Goal: Transaction & Acquisition: Purchase product/service

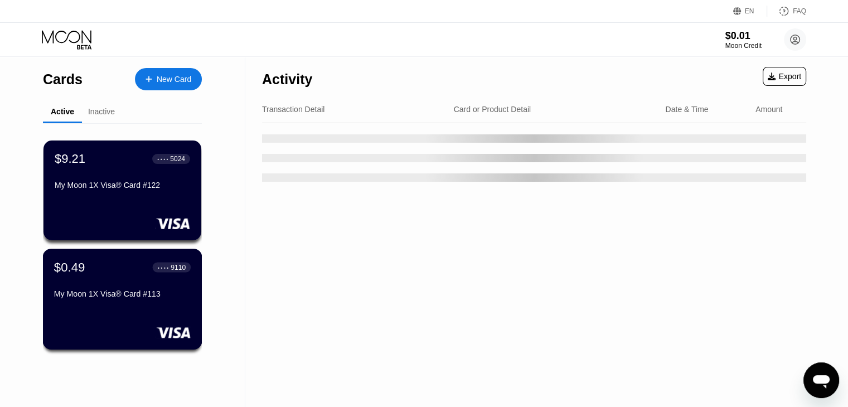
click at [108, 303] on div "My Moon 1X Visa® Card #113" at bounding box center [122, 295] width 137 height 13
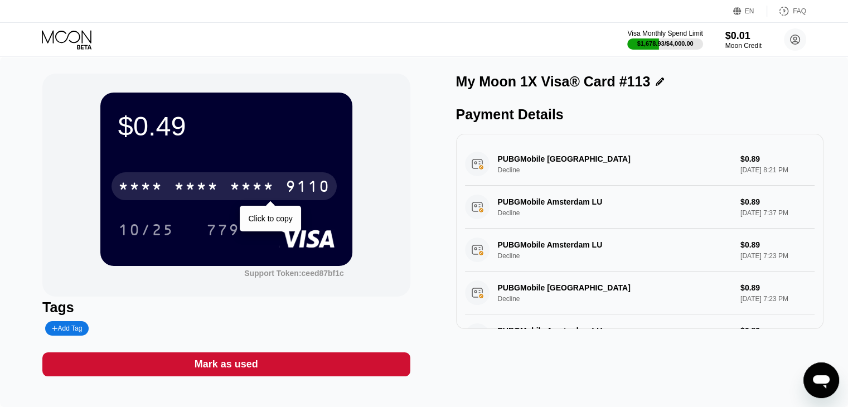
click at [197, 205] on div "* * * * * * * * * * * * 9110 Click to copy 10/25 779" at bounding box center [226, 197] width 216 height 66
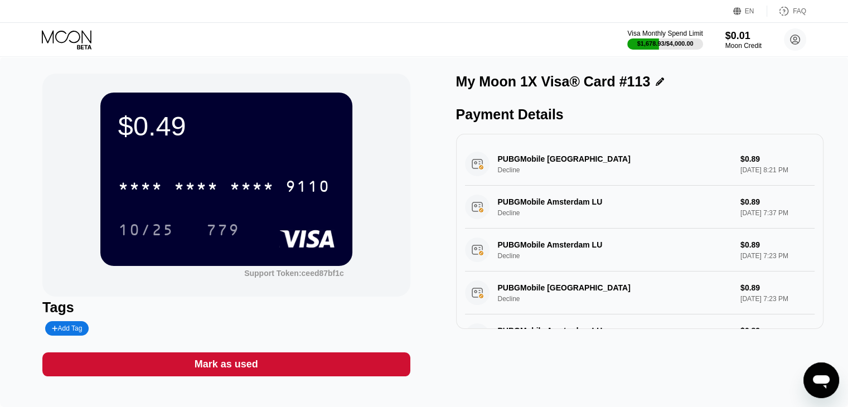
click at [196, 195] on div "* * * *" at bounding box center [196, 188] width 45 height 18
click at [143, 124] on div "$0.49" at bounding box center [226, 125] width 216 height 31
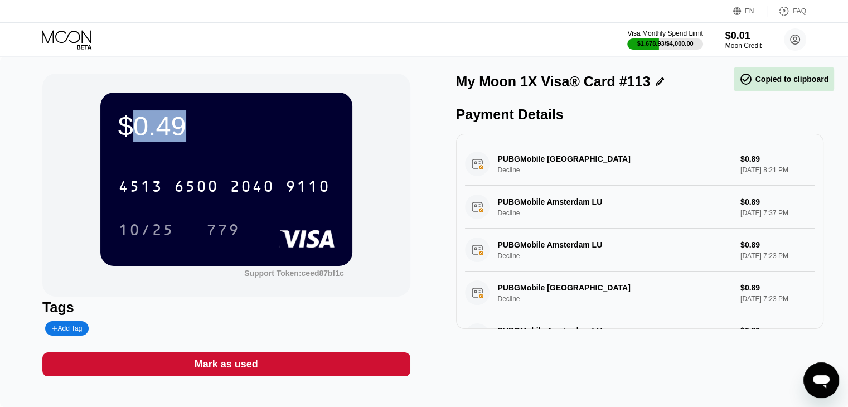
click at [143, 124] on div "$0.49" at bounding box center [226, 125] width 216 height 31
drag, startPoint x: 257, startPoint y: 226, endPoint x: 239, endPoint y: 226, distance: 18.4
click at [286, 239] on div "$0.49 4513 6500 2040 9110 10/25 779" at bounding box center [226, 179] width 252 height 173
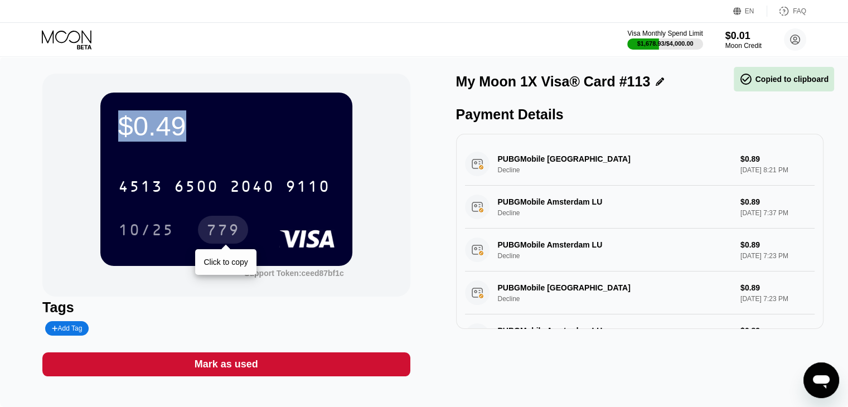
click at [236, 227] on div "779" at bounding box center [222, 232] width 33 height 18
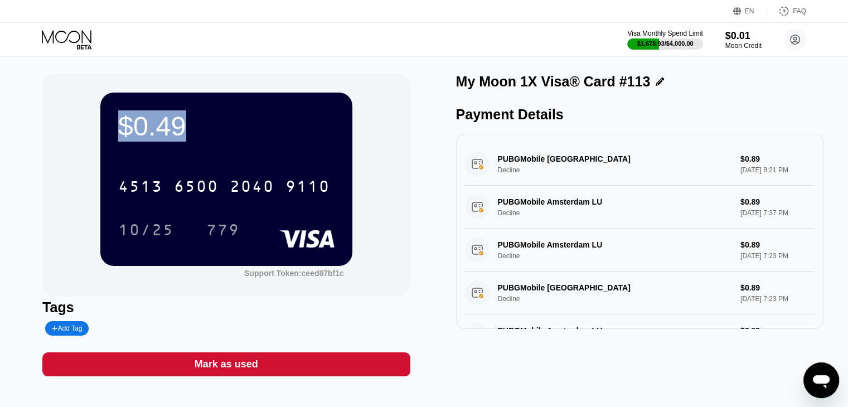
drag, startPoint x: 253, startPoint y: 238, endPoint x: 125, endPoint y: 125, distance: 169.9
click at [125, 125] on div "$0.49 4513 6500 2040 9110 10/25 779" at bounding box center [226, 179] width 252 height 173
click at [127, 123] on div "$0.49" at bounding box center [226, 125] width 216 height 31
click at [134, 124] on div "$0.49" at bounding box center [226, 125] width 216 height 31
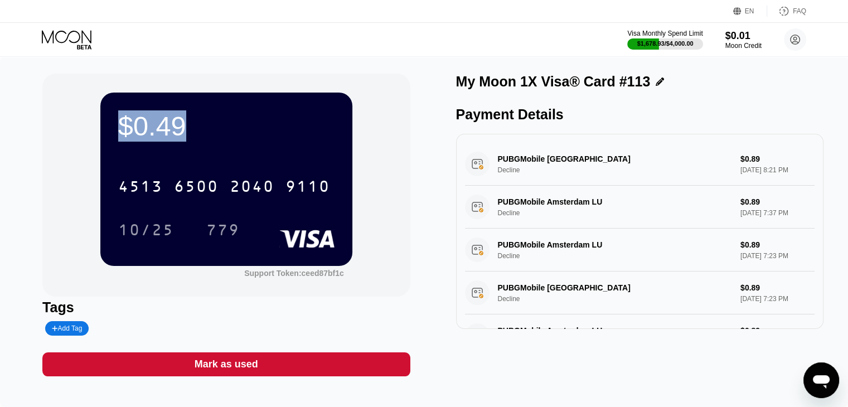
click at [134, 124] on div "$0.49" at bounding box center [226, 125] width 216 height 31
copy div "$0.49"
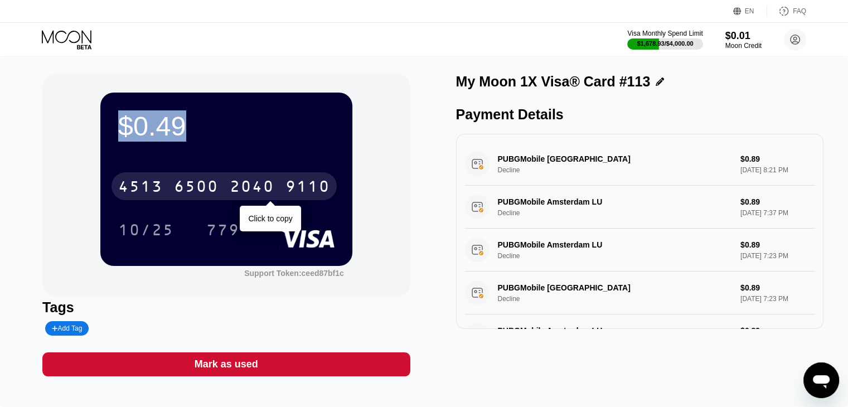
click at [230, 184] on div "2040" at bounding box center [252, 188] width 45 height 18
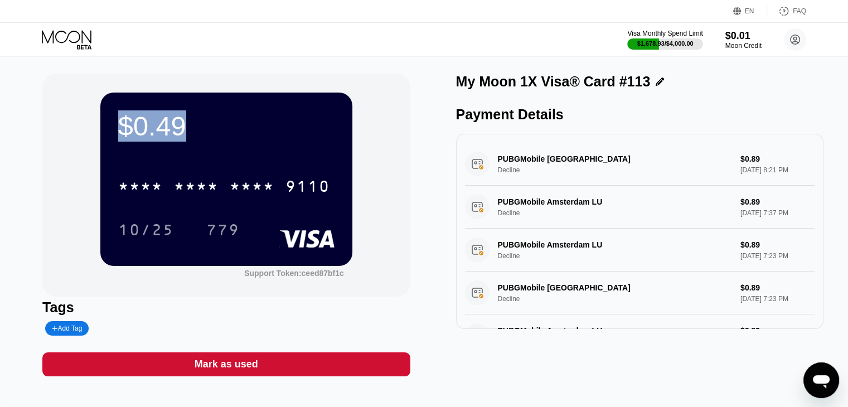
click at [317, 233] on rect at bounding box center [306, 239] width 55 height 18
click at [185, 371] on div "Mark as used" at bounding box center [226, 364] width 368 height 24
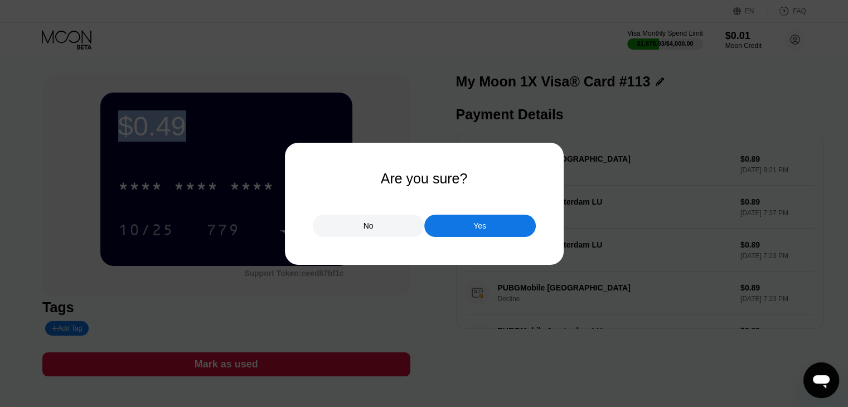
click at [461, 229] on div "Yes" at bounding box center [480, 226] width 112 height 22
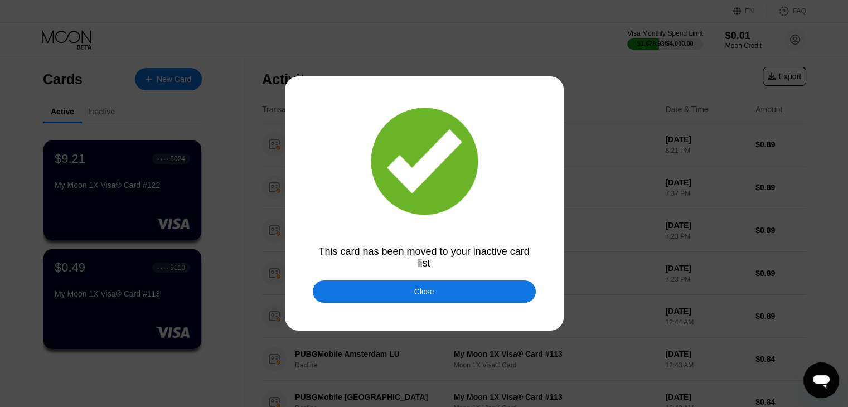
drag, startPoint x: 392, startPoint y: 303, endPoint x: 382, endPoint y: 301, distance: 10.2
click at [393, 303] on div "Close" at bounding box center [424, 292] width 223 height 22
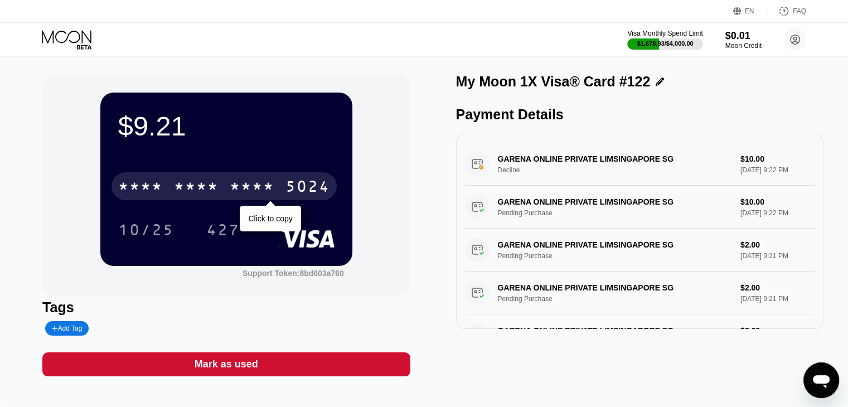
click at [235, 188] on div "* * * *" at bounding box center [252, 188] width 45 height 18
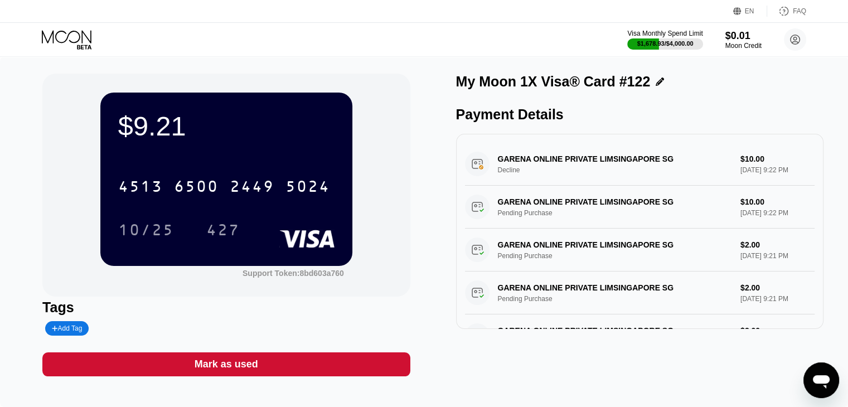
click at [74, 44] on icon at bounding box center [68, 40] width 52 height 20
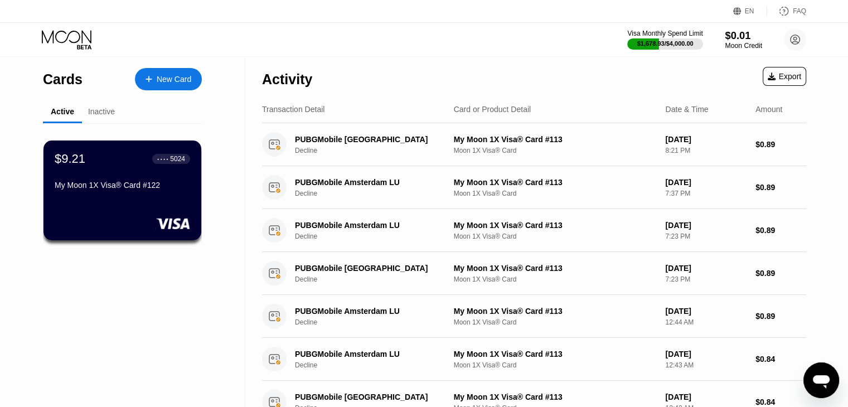
click at [755, 45] on div "Moon Credit" at bounding box center [743, 46] width 37 height 8
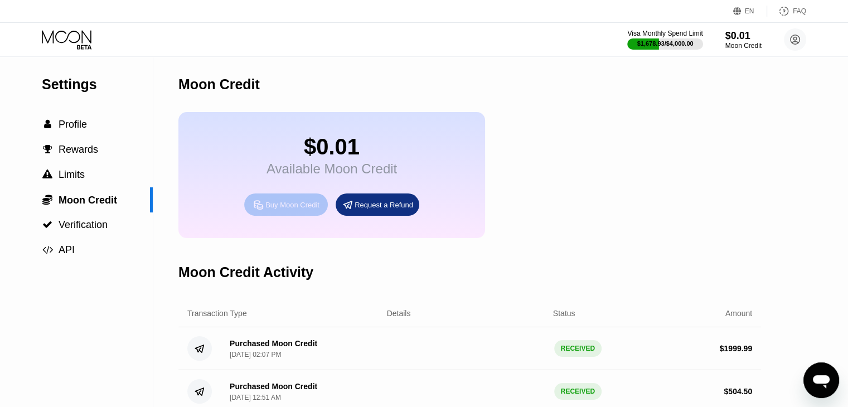
click at [294, 210] on div "Buy Moon Credit" at bounding box center [292, 204] width 54 height 9
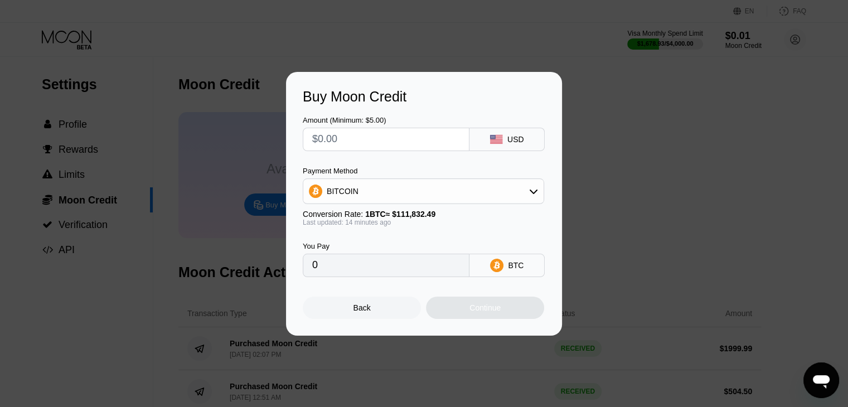
click at [364, 151] on div "Amount (Minimum: $5.00) USD Payment Method BITCOIN Conversion Rate: 1 BTC ≈ $11…" at bounding box center [424, 191] width 243 height 172
click at [368, 148] on input "text" at bounding box center [386, 139] width 148 height 22
type input "$1"
type input "0.00000895"
type input "$10"
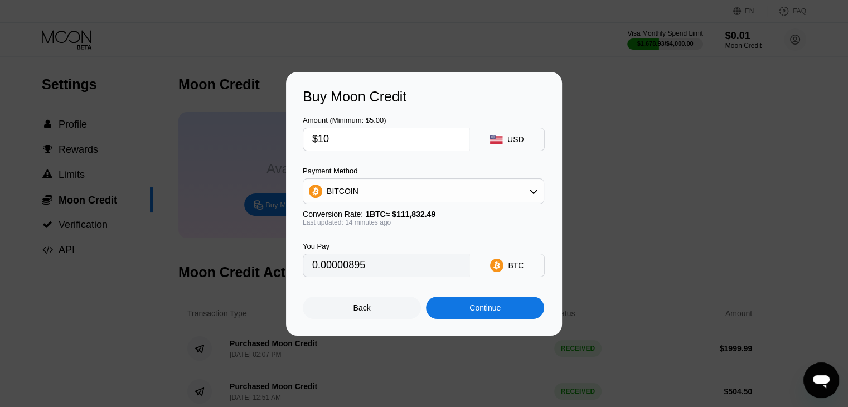
type input "0.00008948"
type input "$100"
type input "0.00089473"
type input "$1000"
type input "0.00894730"
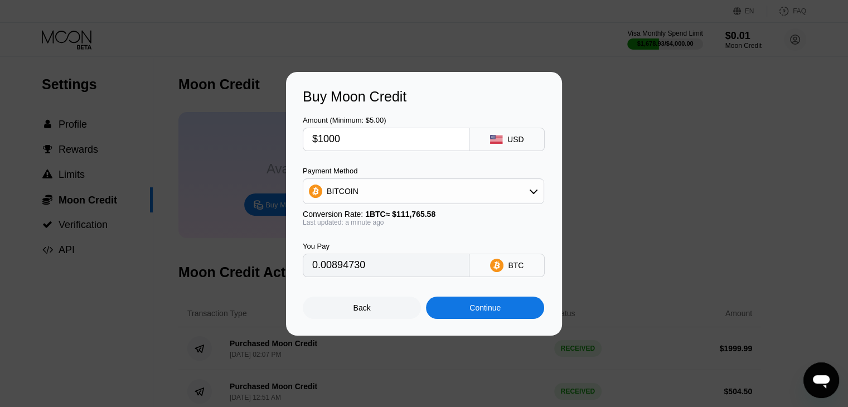
type input "$1000"
click at [185, 165] on div "Buy Moon Credit Amount (Minimum: $5.00) $1000 USD Payment Method BITCOIN Conver…" at bounding box center [424, 204] width 848 height 264
click at [82, 51] on div at bounding box center [428, 203] width 857 height 407
click at [363, 304] on div "Back" at bounding box center [362, 308] width 118 height 22
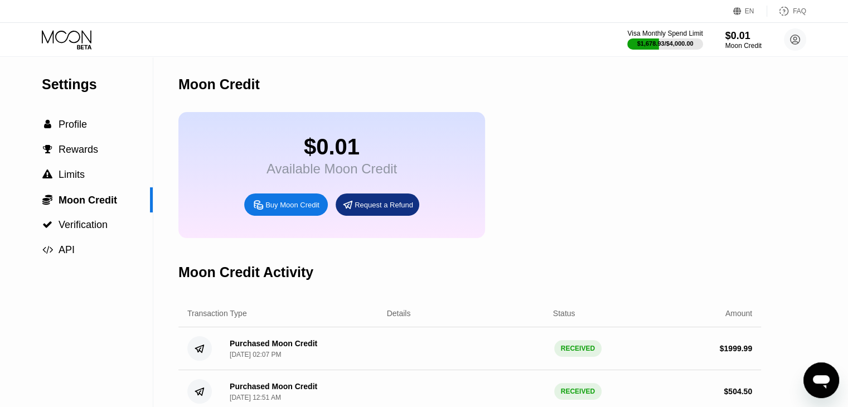
click at [63, 35] on icon at bounding box center [68, 40] width 52 height 20
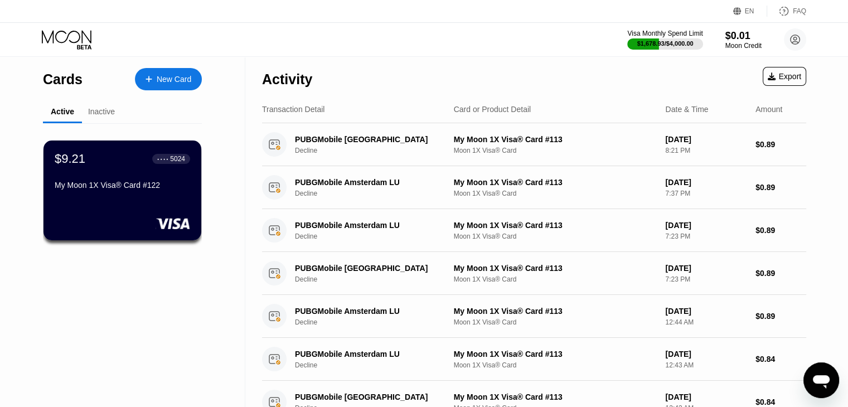
click at [66, 103] on div "Active" at bounding box center [62, 112] width 39 height 22
click at [89, 115] on div "Inactive" at bounding box center [101, 111] width 27 height 9
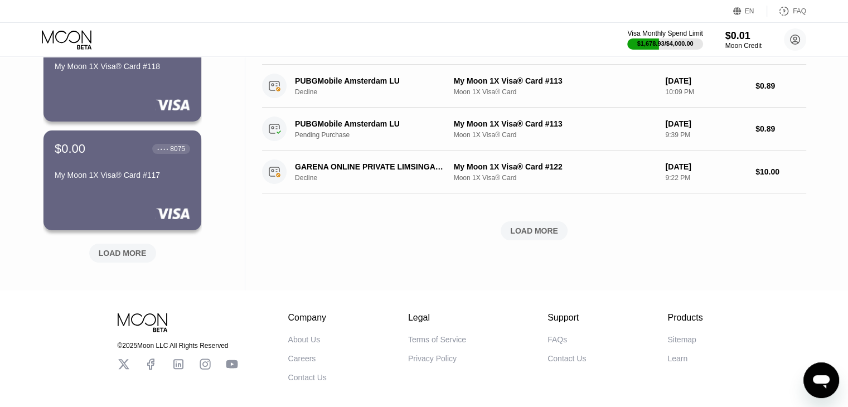
scroll to position [446, 0]
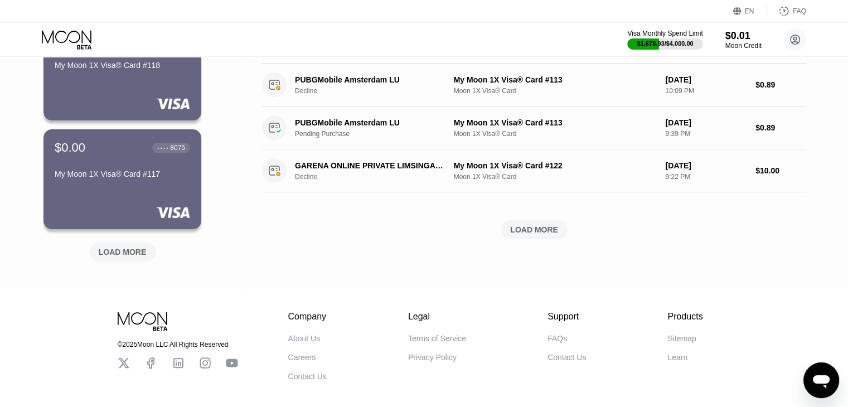
click at [131, 248] on div "LOAD MORE" at bounding box center [123, 252] width 48 height 10
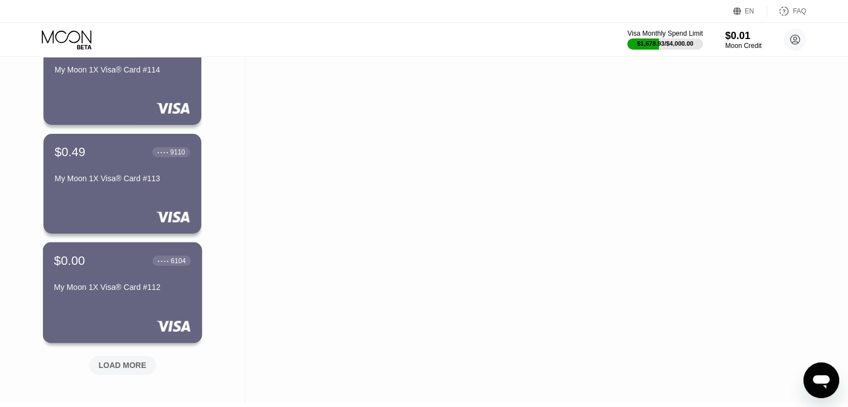
scroll to position [892, 0]
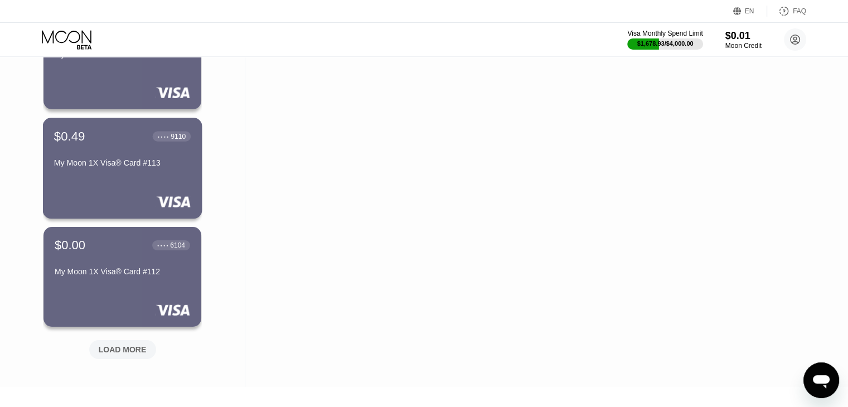
click at [154, 183] on div "$0.49 ● ● ● ● 9110 My Moon 1X Visa® Card #113" at bounding box center [122, 168] width 159 height 101
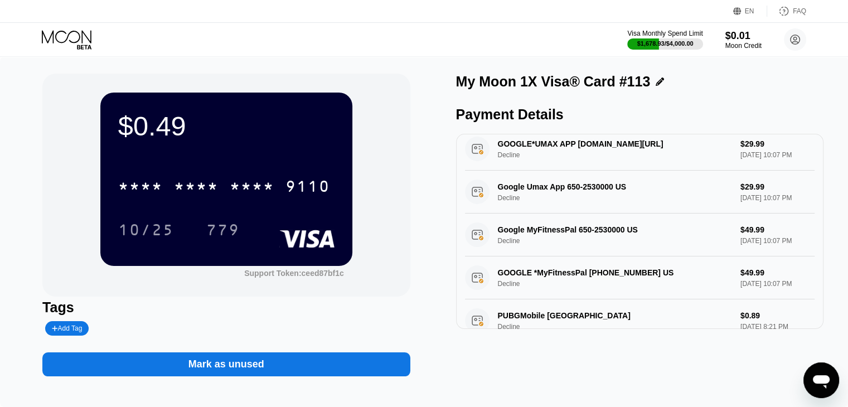
scroll to position [56, 0]
